Goal: Information Seeking & Learning: Learn about a topic

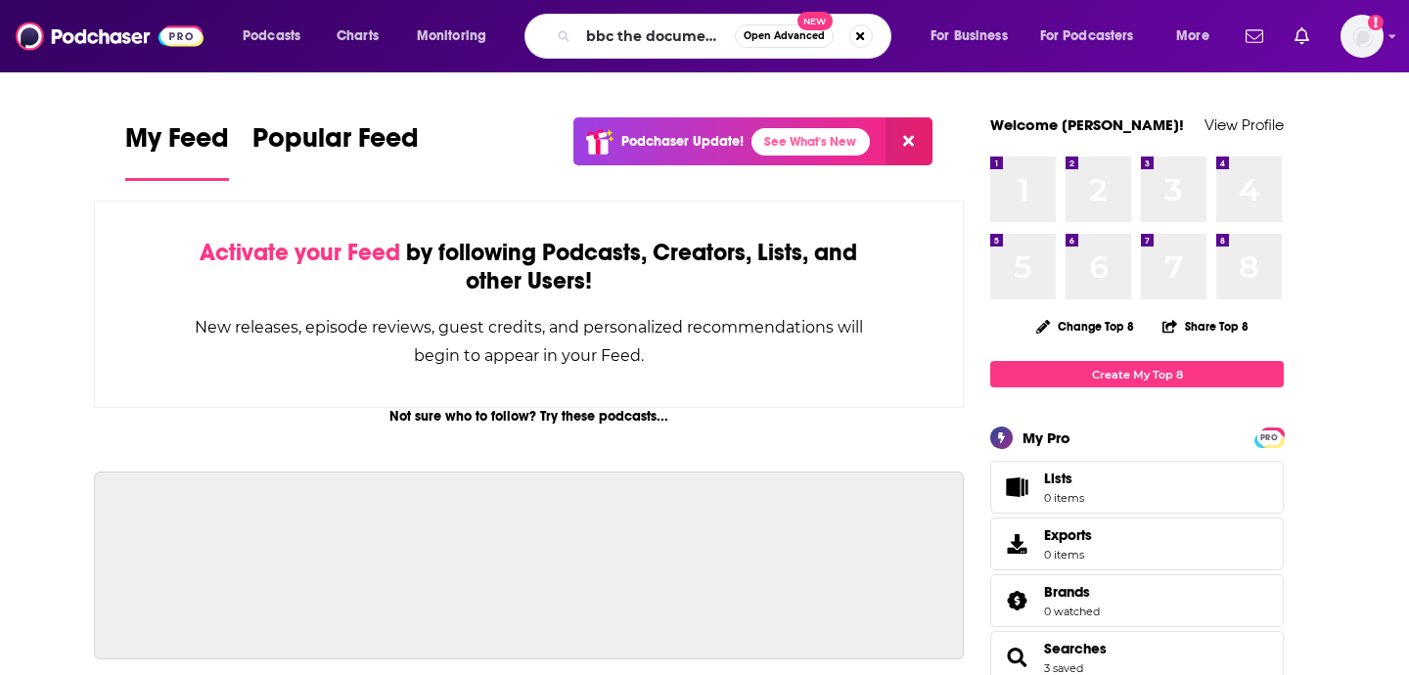
scroll to position [0, 17]
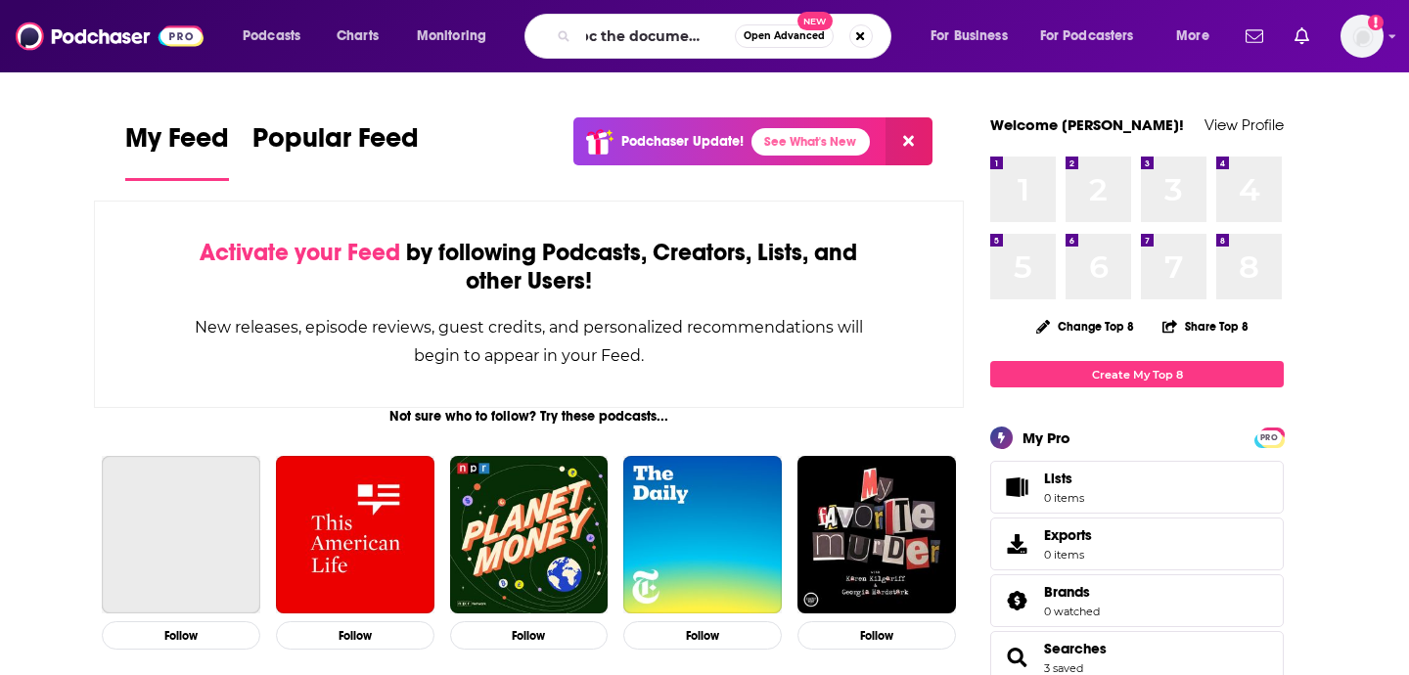
type input "bbc the documentary"
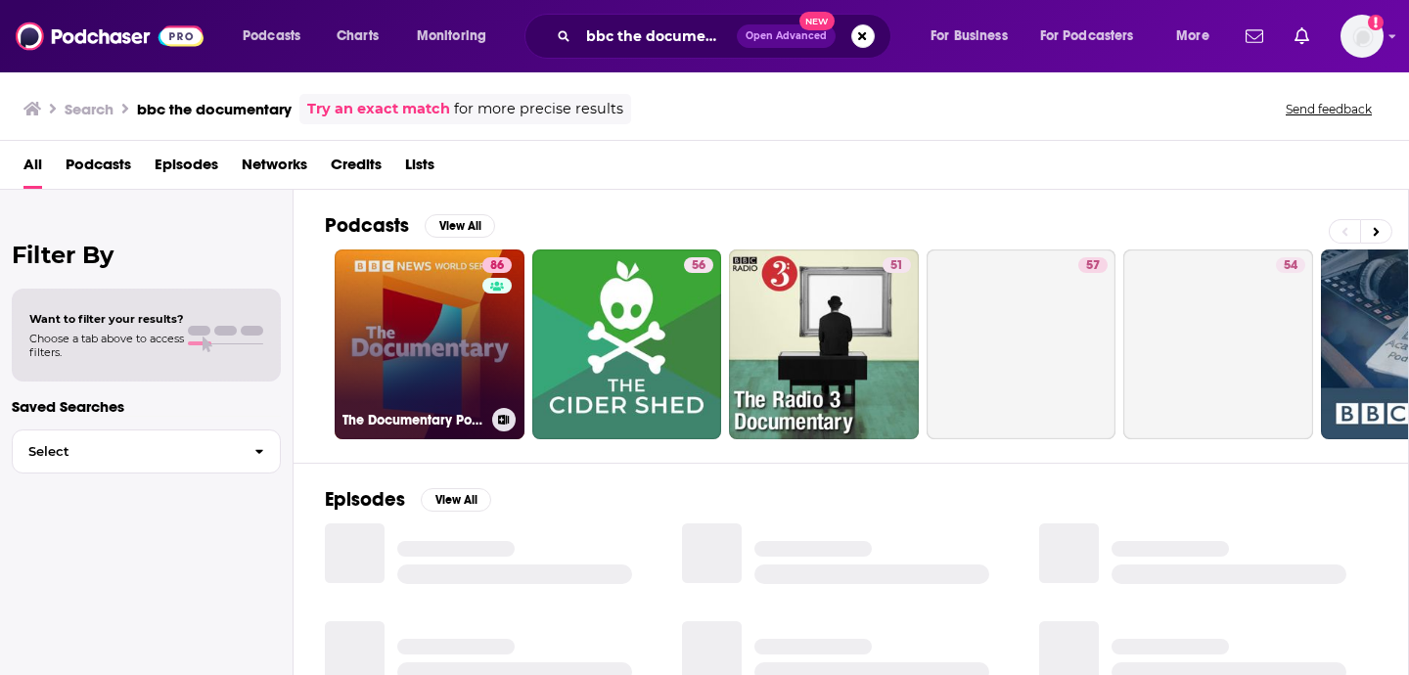
click at [398, 392] on link "86 The Documentary Podcast" at bounding box center [430, 344] width 190 height 190
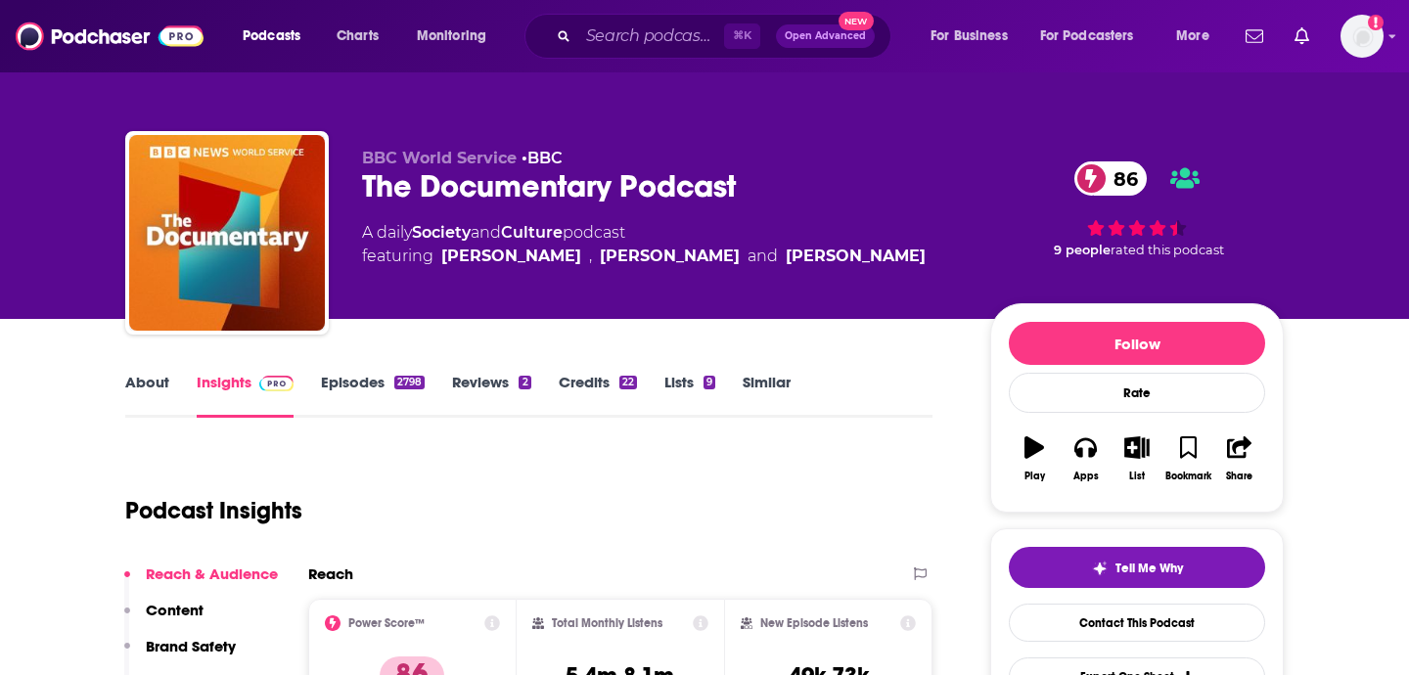
drag, startPoint x: 361, startPoint y: 184, endPoint x: 871, endPoint y: 189, distance: 509.8
click at [871, 189] on div "BBC World Service • BBC The Documentary Podcast 86 A daily Society and Culture …" at bounding box center [704, 236] width 1158 height 211
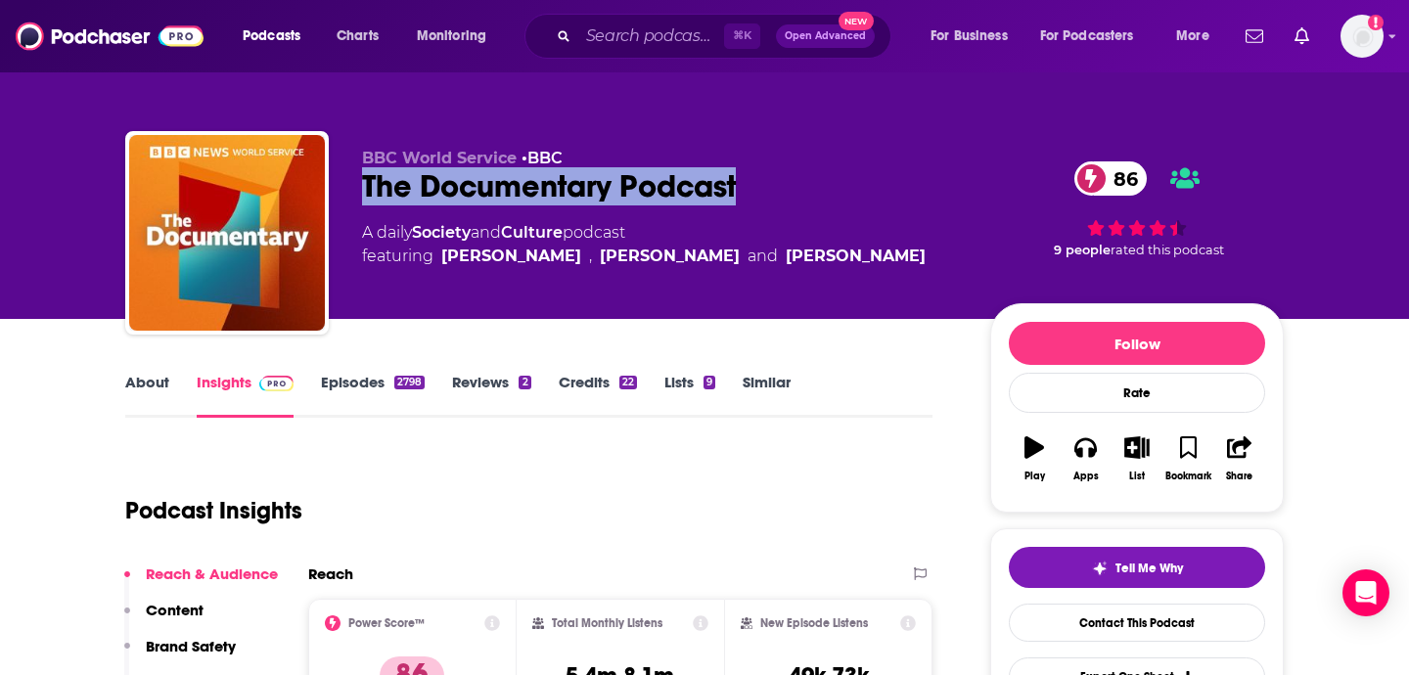
drag, startPoint x: 377, startPoint y: 233, endPoint x: 680, endPoint y: 233, distance: 303.3
click at [680, 233] on div "A daily Society and Culture podcast featuring [PERSON_NAME] , [PERSON_NAME] and…" at bounding box center [644, 244] width 564 height 47
copy div "daily Society and Culture podcast"
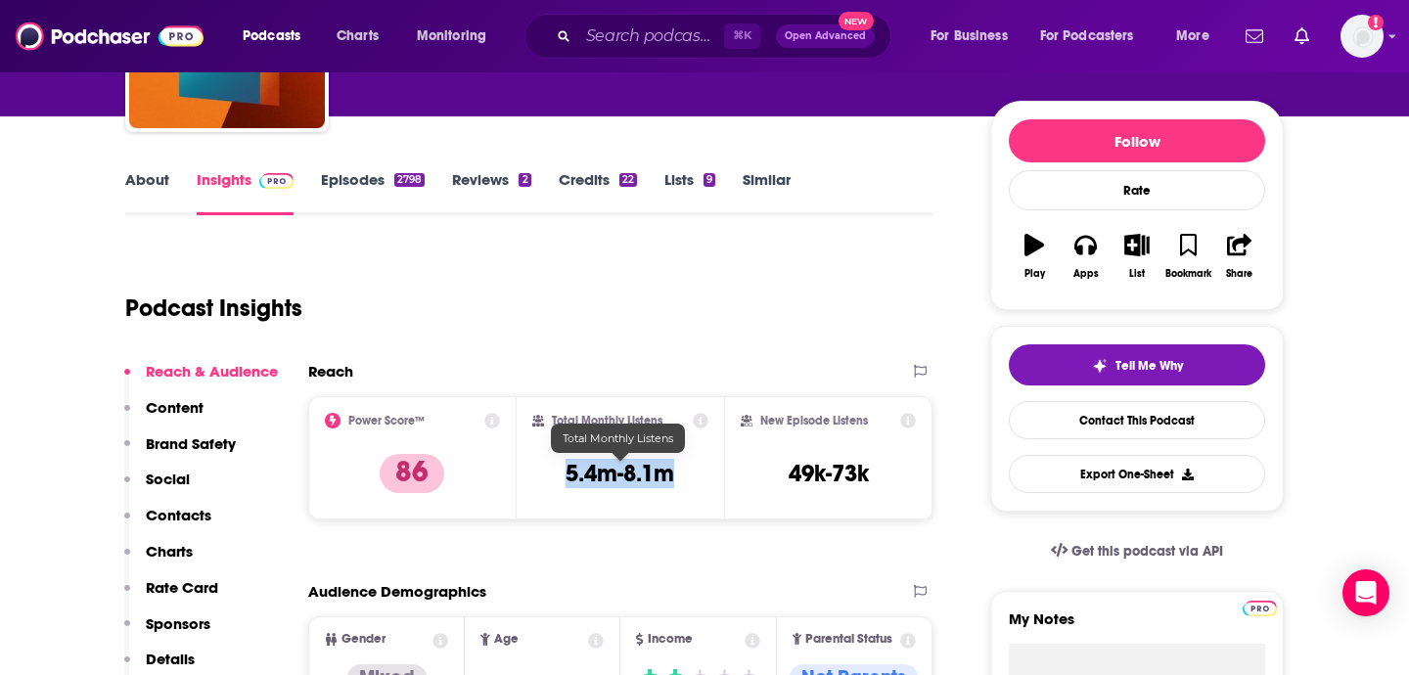
drag, startPoint x: 553, startPoint y: 471, endPoint x: 678, endPoint y: 471, distance: 125.2
click at [678, 471] on div "Total Monthly Listens 5.4m-8.1m" at bounding box center [620, 458] width 177 height 90
copy h3 "5.4m-8.1m"
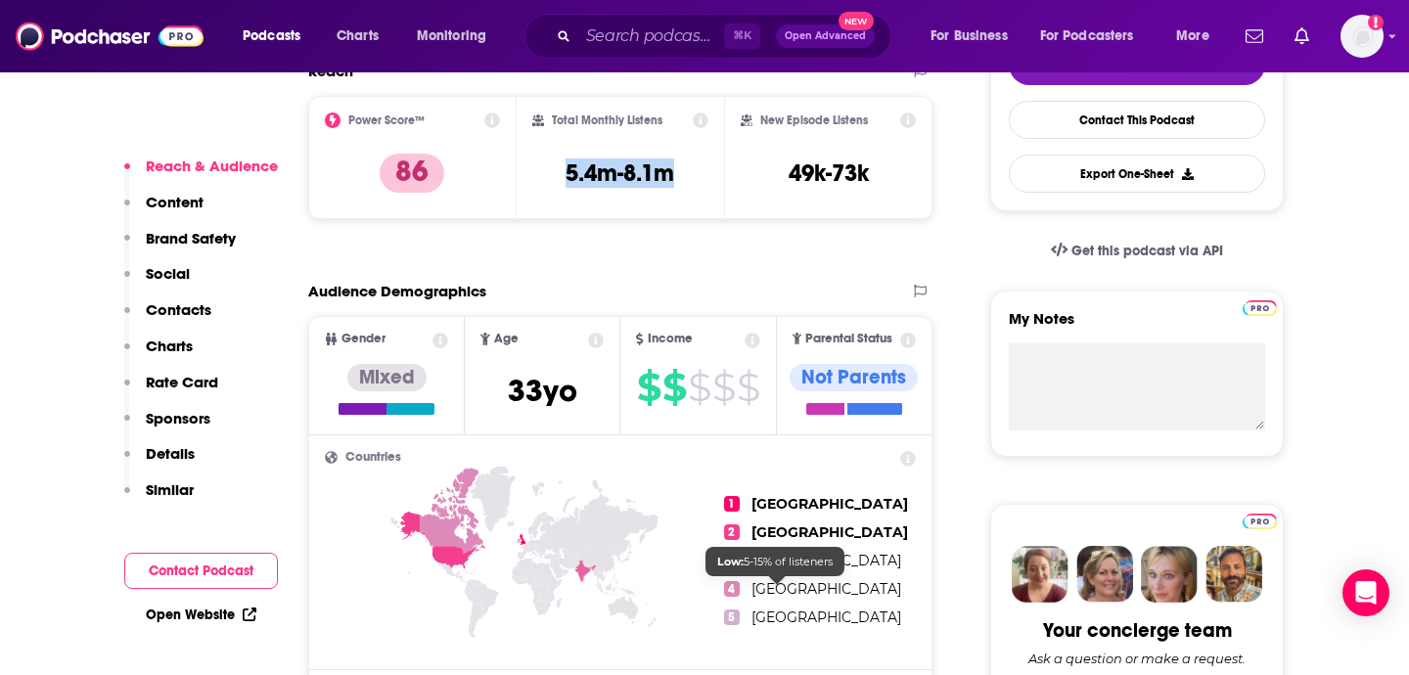
scroll to position [0, 0]
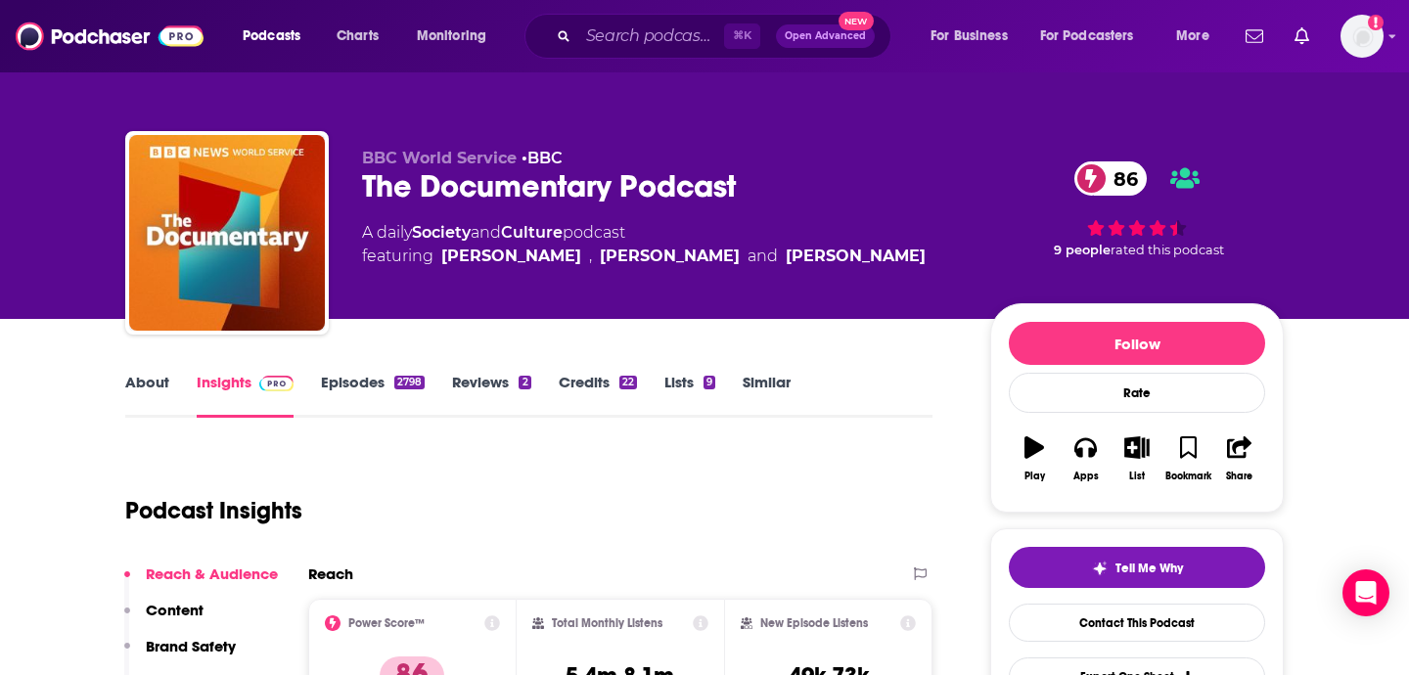
click at [362, 147] on div "BBC World Service • BBC The Documentary Podcast 86 A daily Society and Culture …" at bounding box center [704, 236] width 1158 height 211
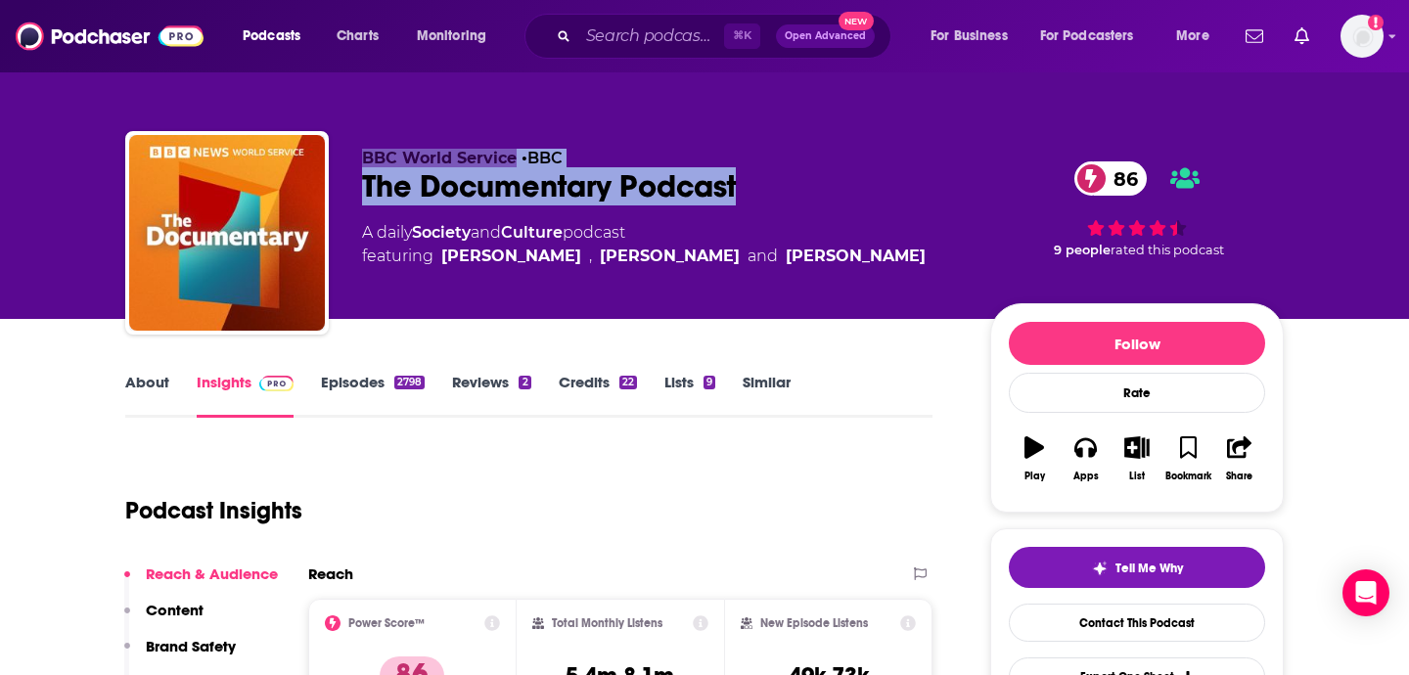
drag, startPoint x: 356, startPoint y: 157, endPoint x: 767, endPoint y: 200, distance: 413.2
click at [767, 200] on div "BBC World Service • BBC The Documentary Podcast 86 A daily Society and Culture …" at bounding box center [704, 236] width 1158 height 211
copy div "BBC World Service • BBC The Documentary Podcast"
